Goal: Find specific page/section: Find specific page/section

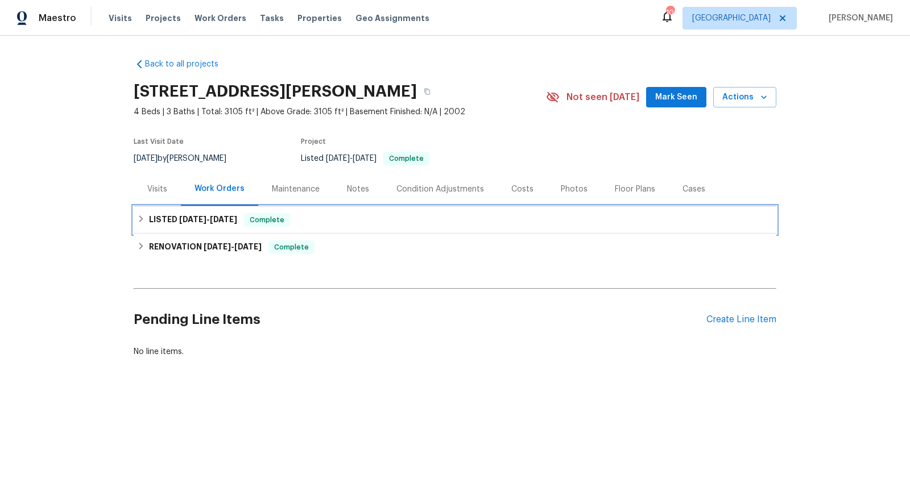
click at [169, 208] on div "LISTED [DATE] - [DATE] Complete" at bounding box center [455, 219] width 643 height 27
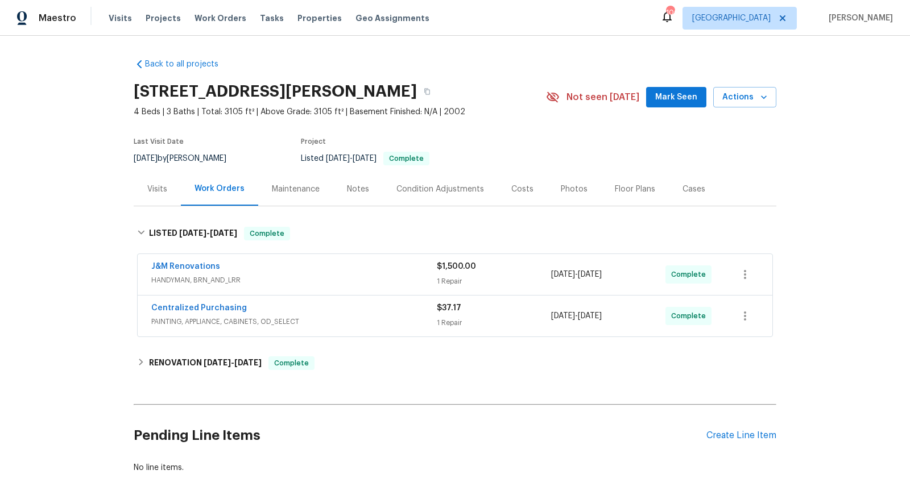
click at [388, 268] on div "J&M Renovations" at bounding box center [293, 268] width 285 height 14
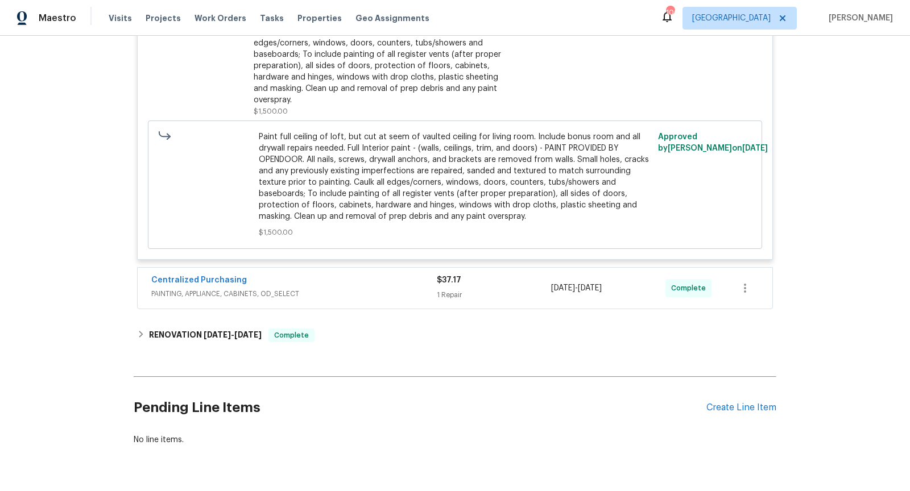
scroll to position [380, 0]
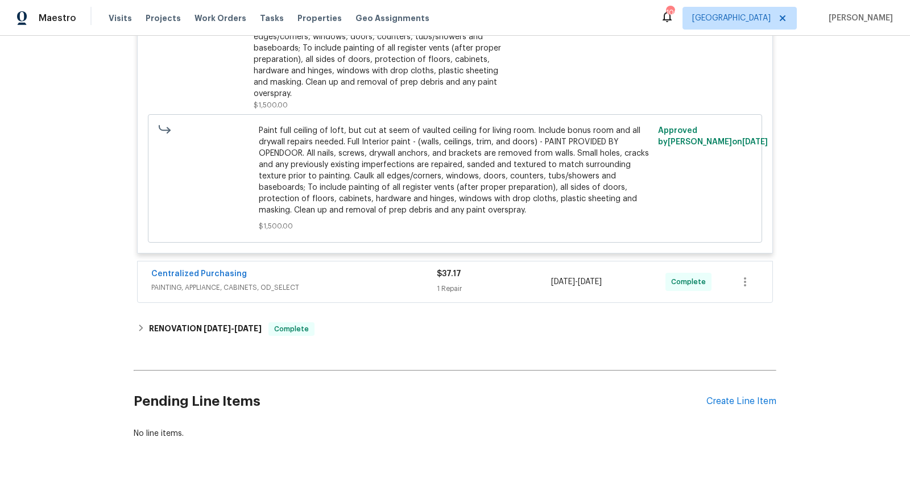
click at [367, 268] on div "Centralized Purchasing" at bounding box center [293, 275] width 285 height 14
